Goal: Navigation & Orientation: Find specific page/section

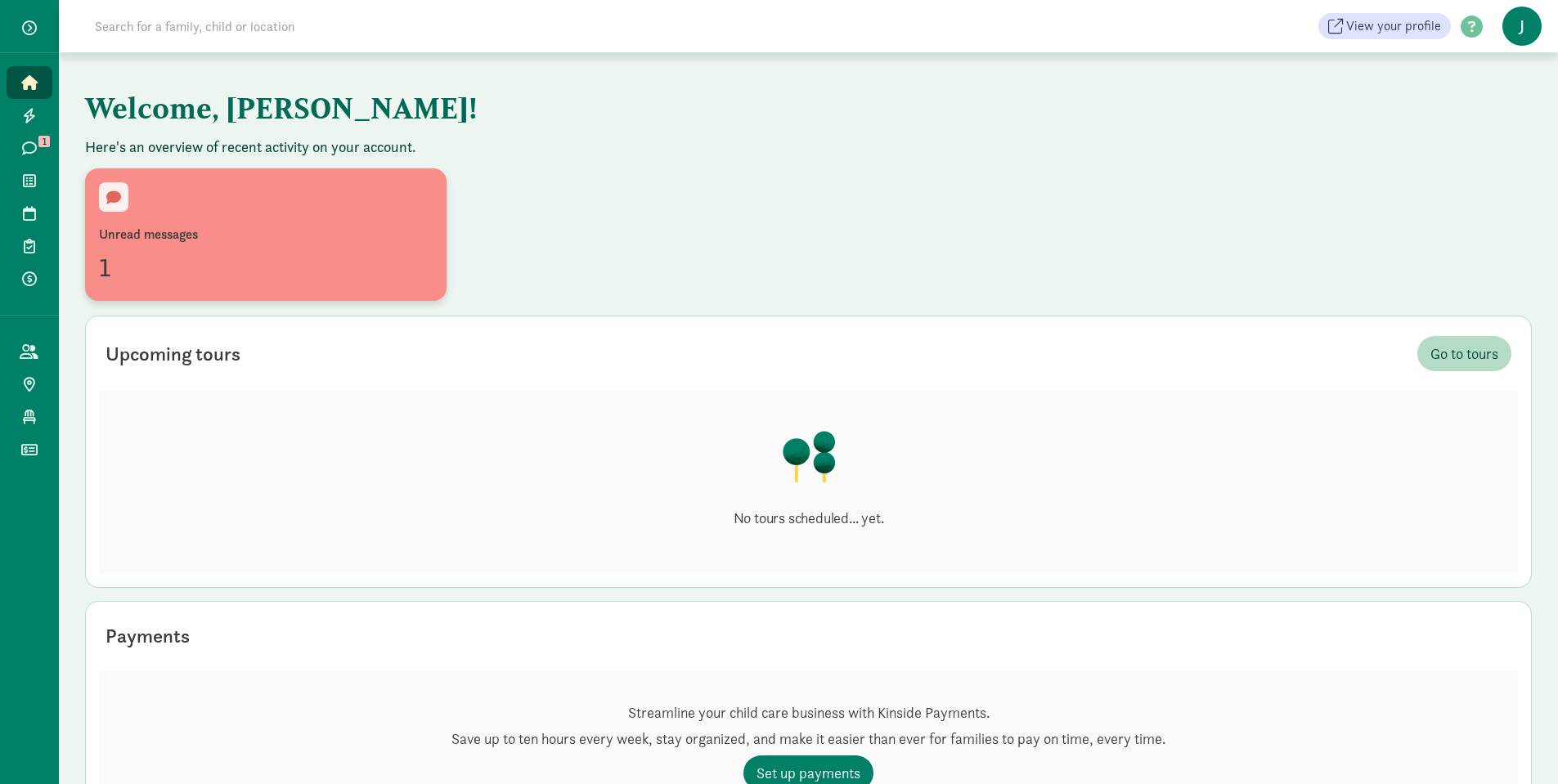
click at [206, 265] on div "1" at bounding box center [265, 267] width 333 height 39
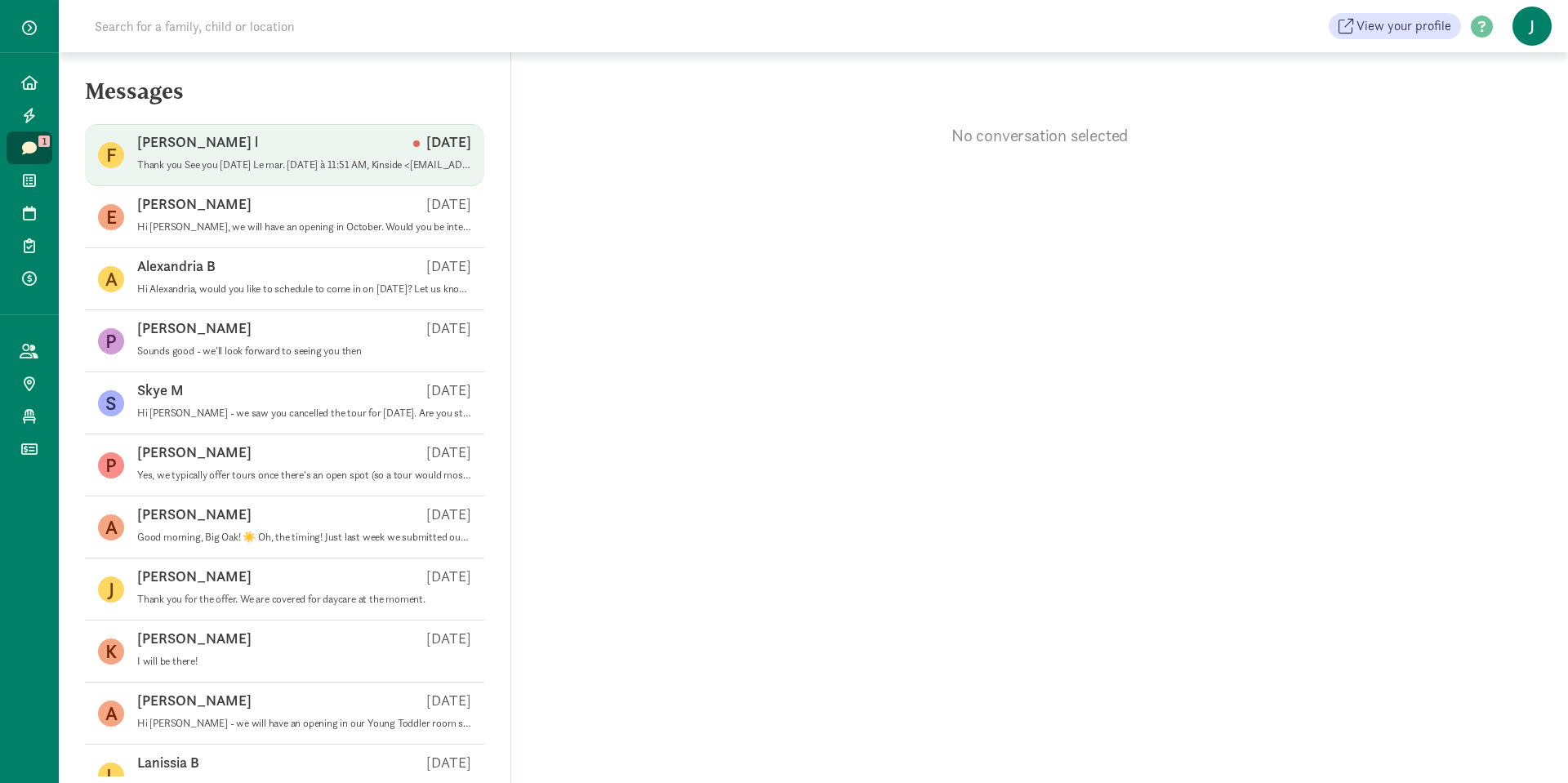
click at [233, 158] on div "[PERSON_NAME] l [DATE]" at bounding box center [304, 145] width 334 height 26
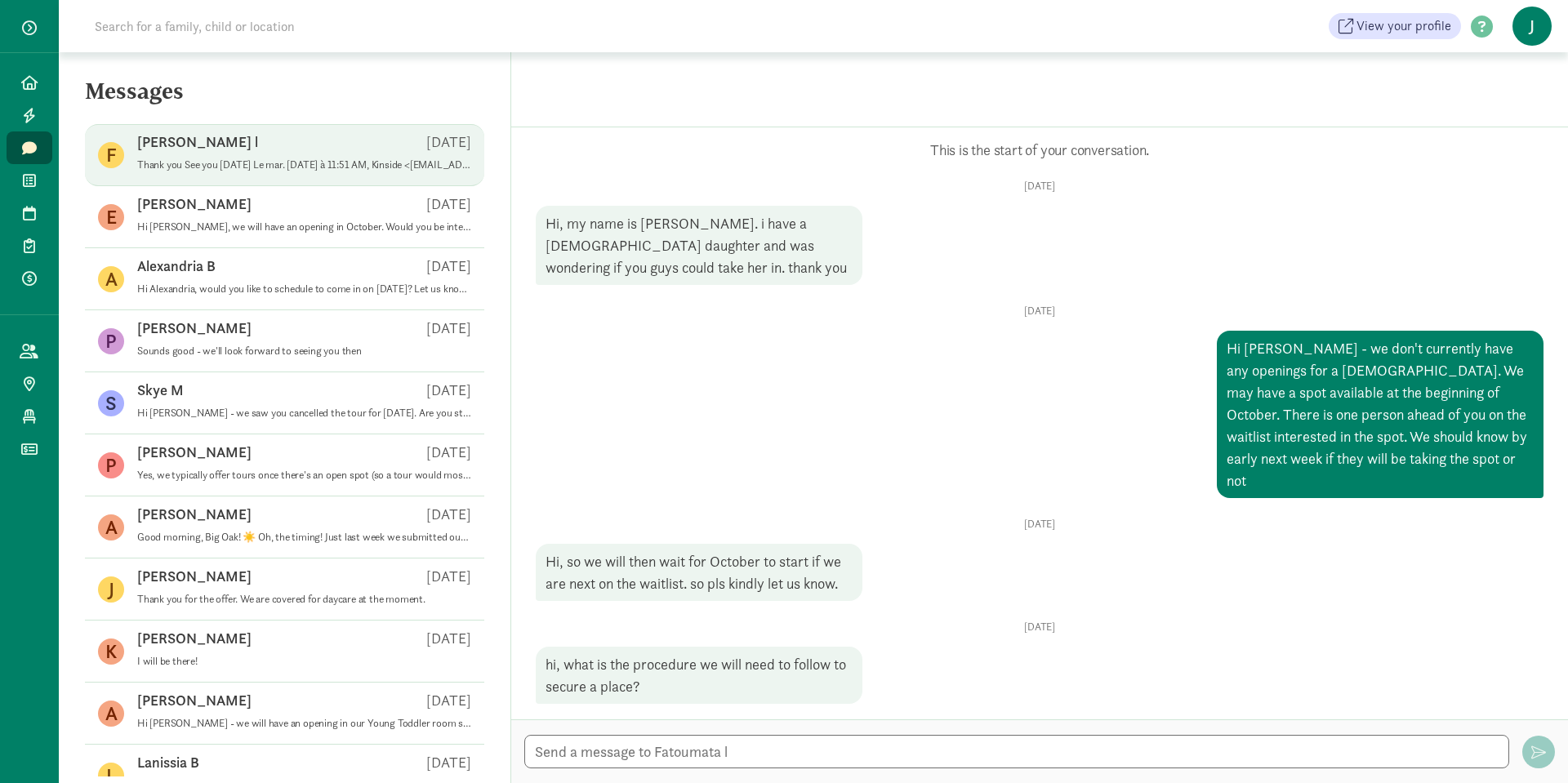
scroll to position [814, 0]
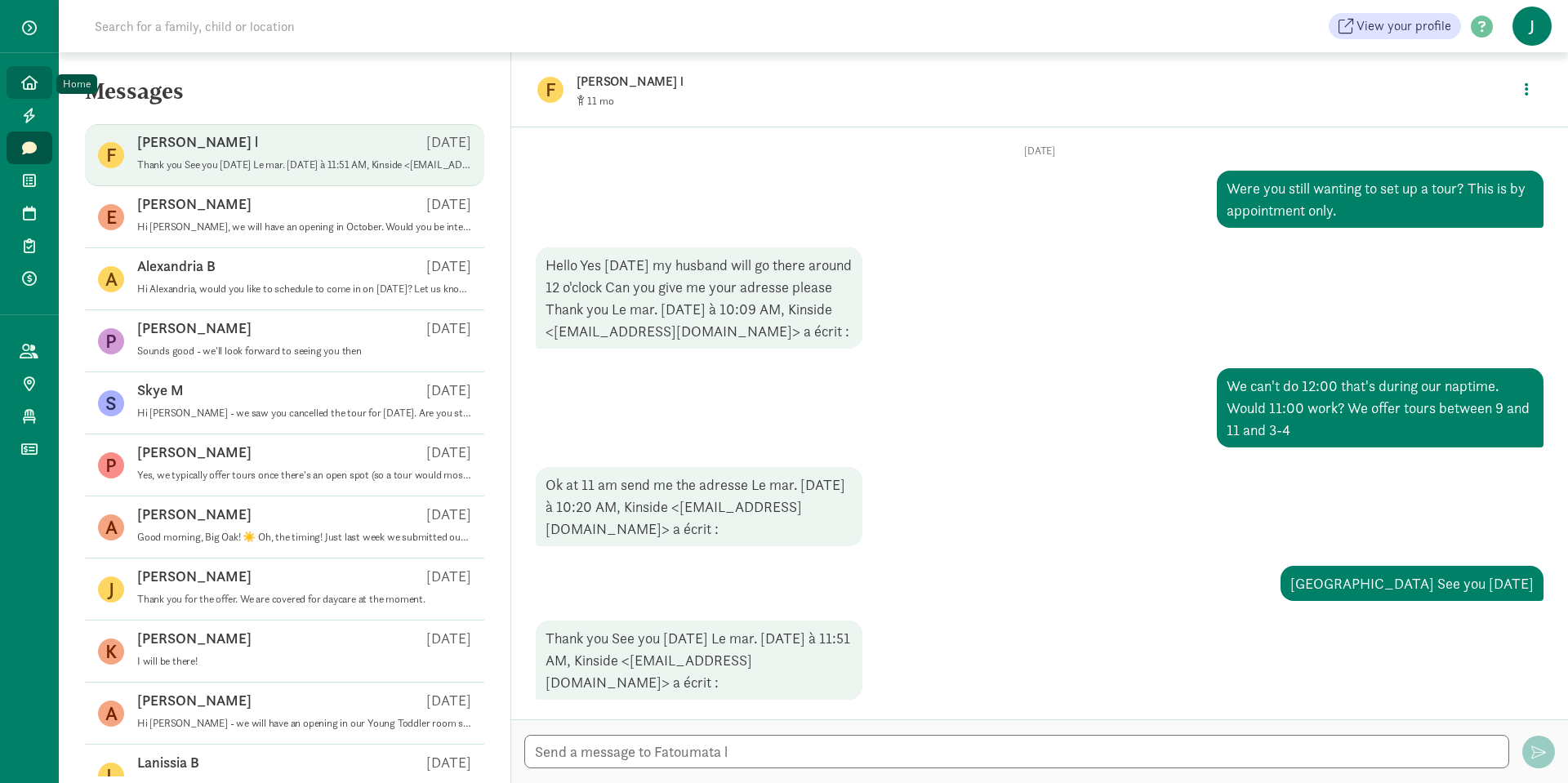
click at [15, 87] on link "Home" at bounding box center [29, 82] width 46 height 33
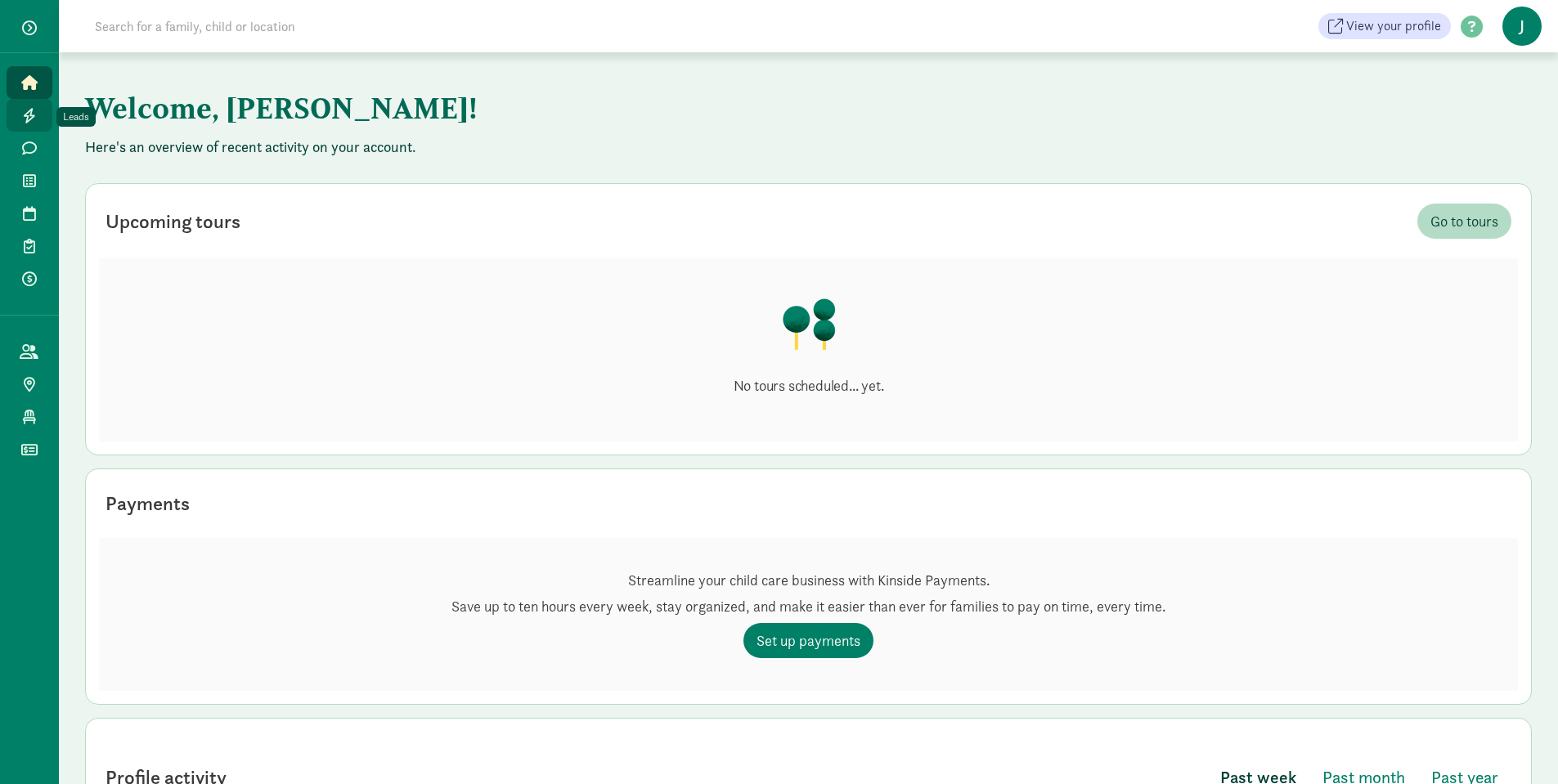
click at [35, 111] on icon at bounding box center [29, 116] width 13 height 15
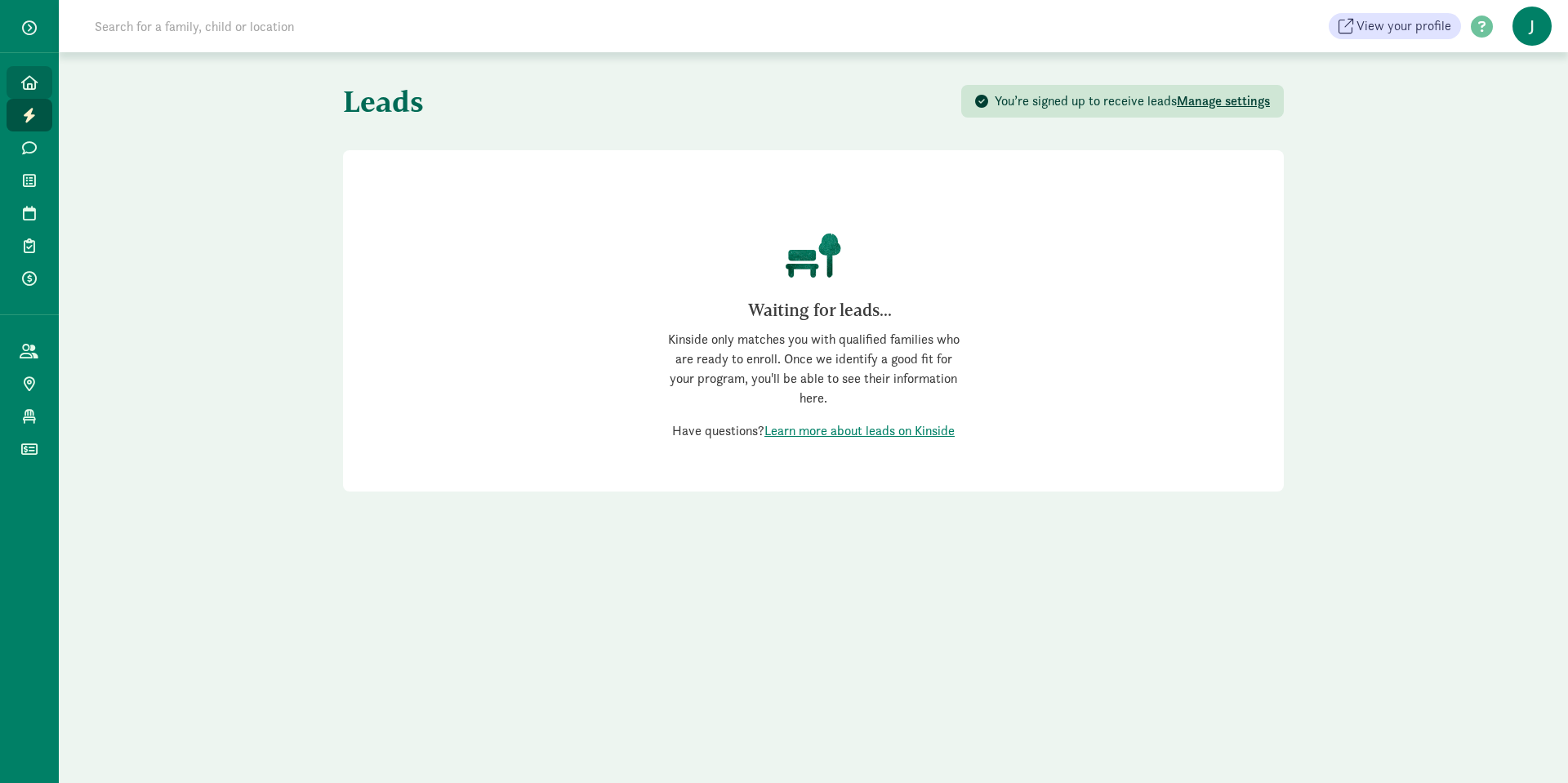
click at [22, 77] on icon at bounding box center [28, 83] width 16 height 15
